Goal: Information Seeking & Learning: Stay updated

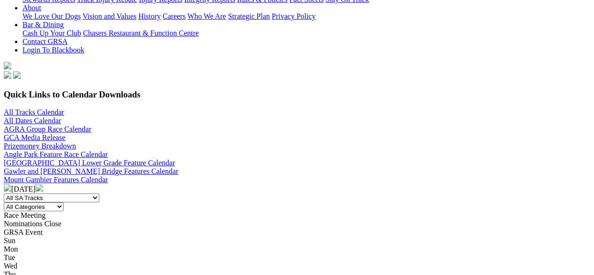
scroll to position [178, 0]
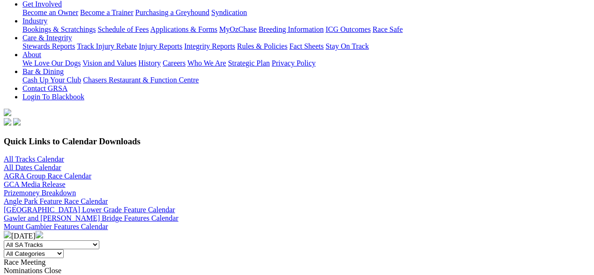
click at [43, 231] on img at bounding box center [39, 234] width 7 height 7
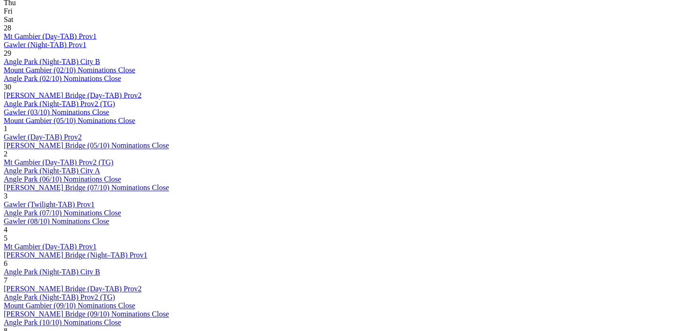
scroll to position [497, 6]
